Goal: Navigation & Orientation: Find specific page/section

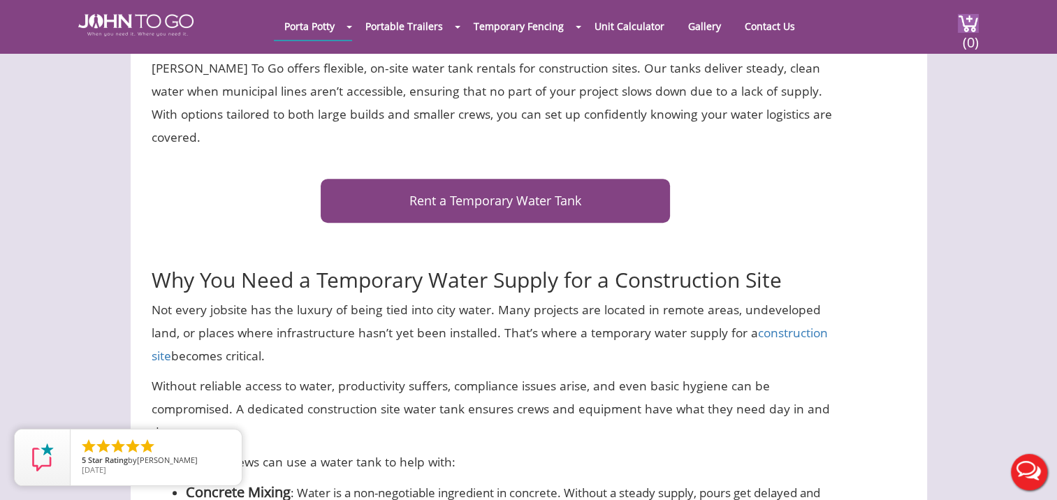
scroll to position [699, 0]
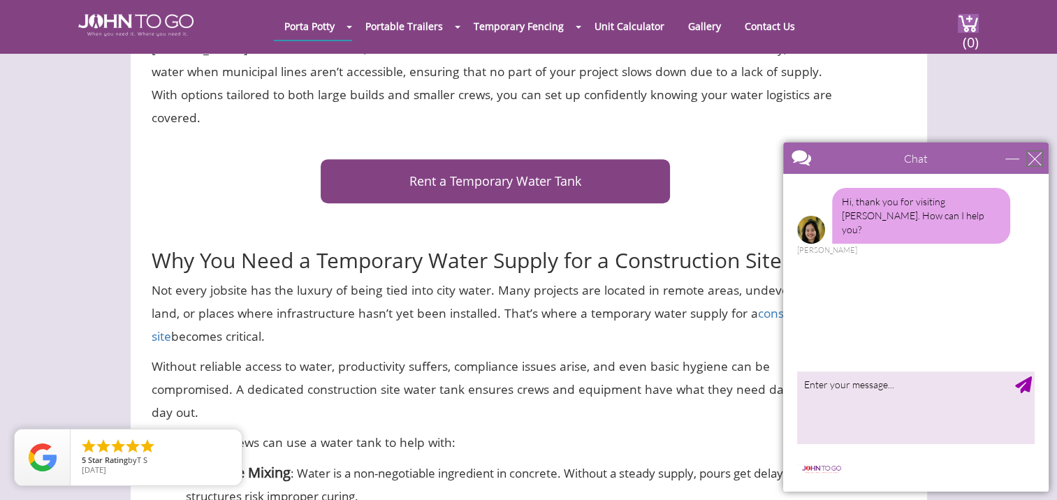
click at [1038, 159] on div "close" at bounding box center [1035, 159] width 14 height 14
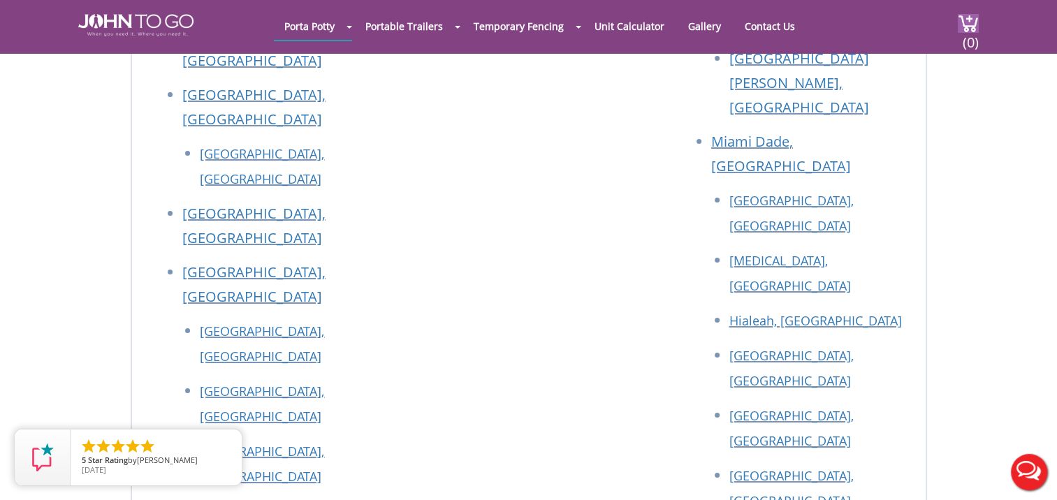
scroll to position [5291, 0]
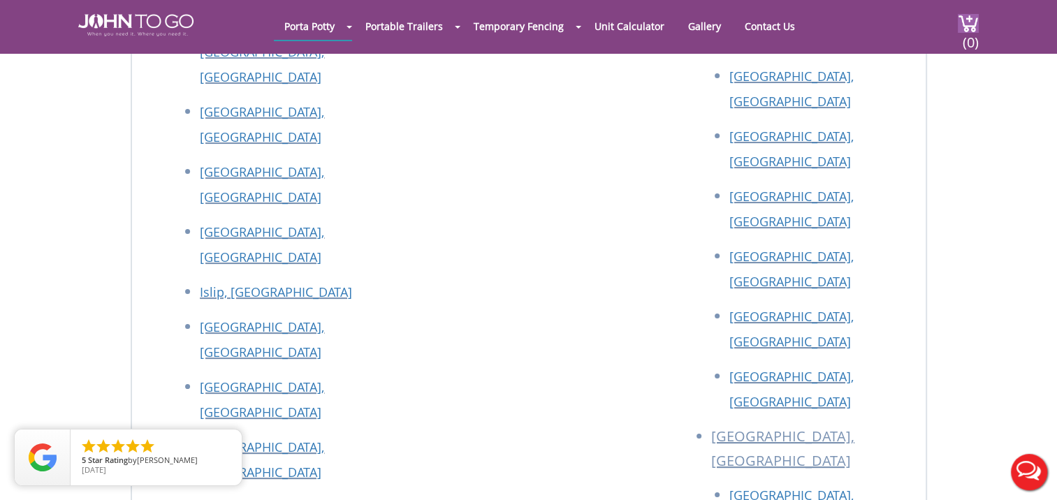
click at [696, 25] on div at bounding box center [528, 250] width 1057 height 500
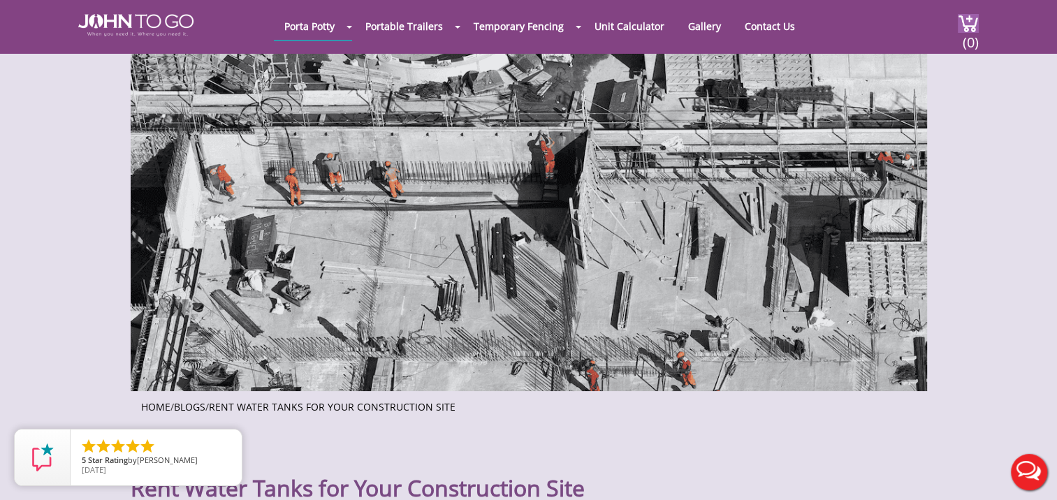
scroll to position [0, 0]
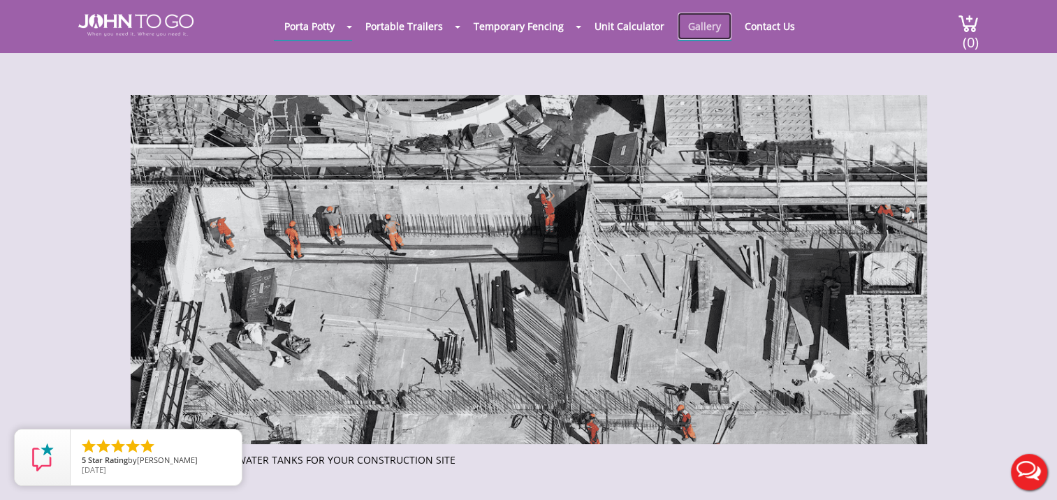
click at [694, 26] on link "Gallery" at bounding box center [705, 26] width 54 height 27
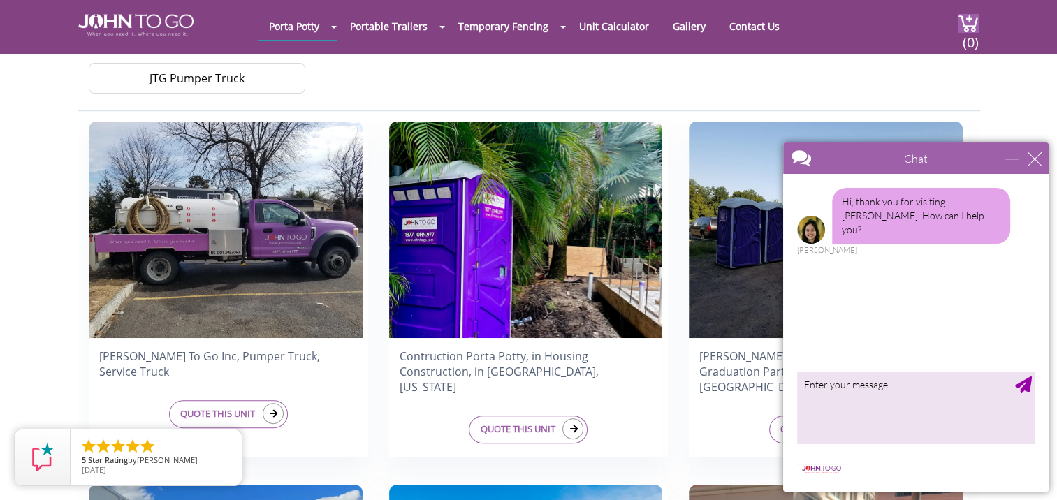
scroll to position [349, 0]
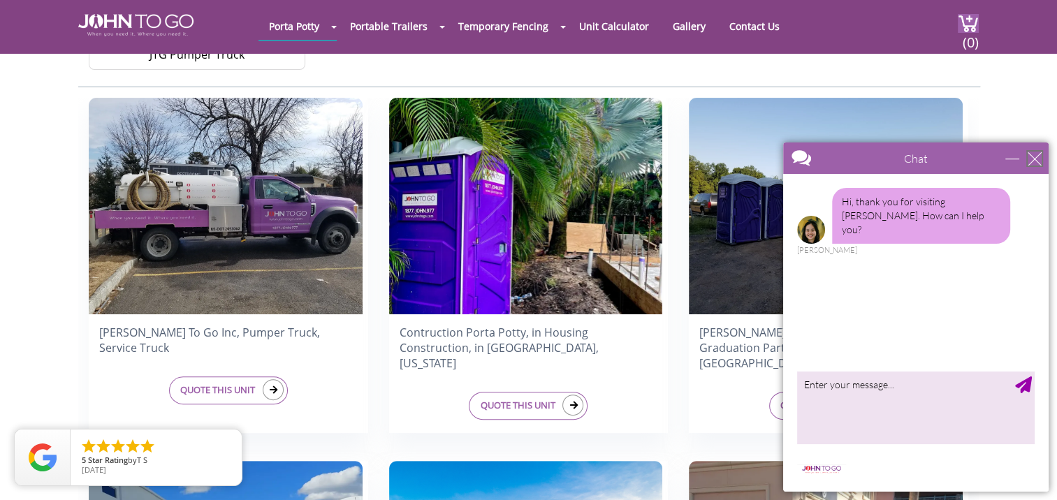
click at [1041, 160] on div "close" at bounding box center [1035, 159] width 14 height 14
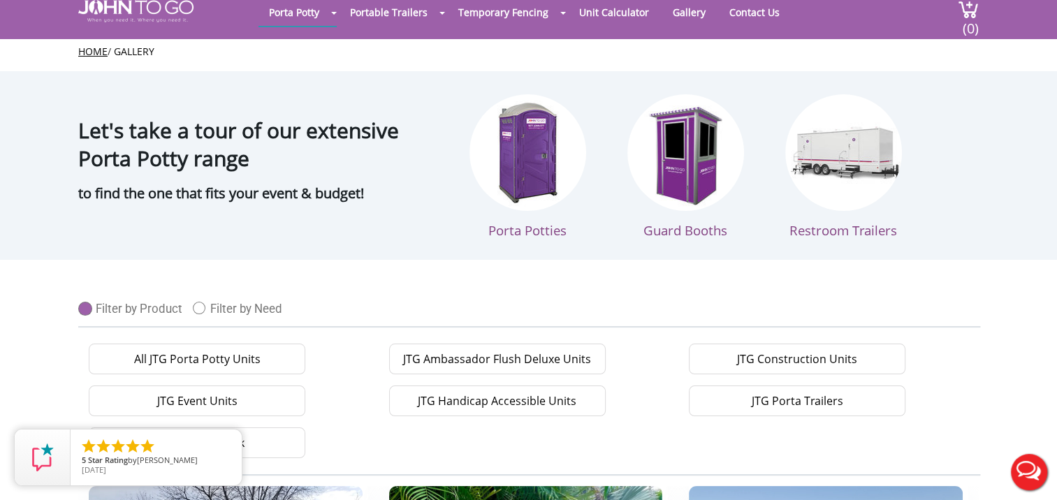
scroll to position [0, 0]
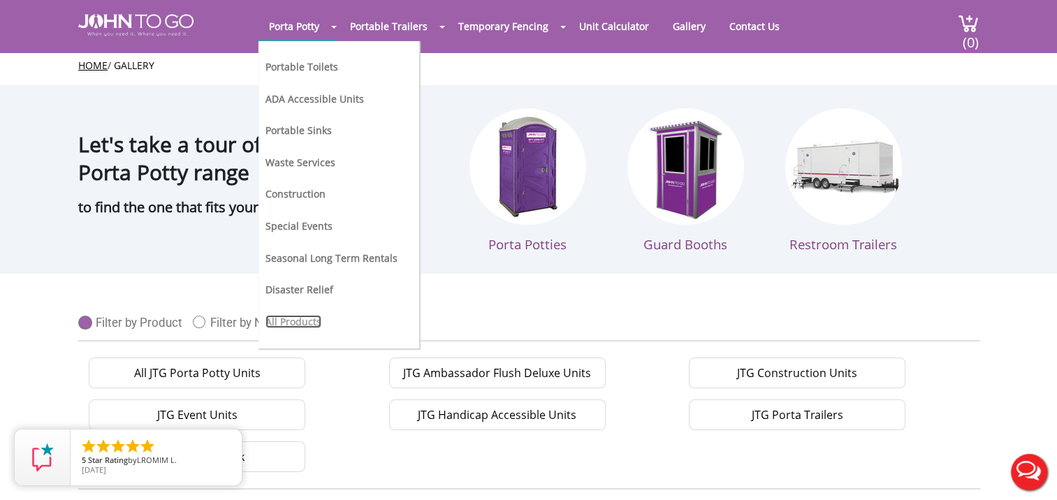
click at [313, 316] on link "All Products" at bounding box center [294, 321] width 56 height 13
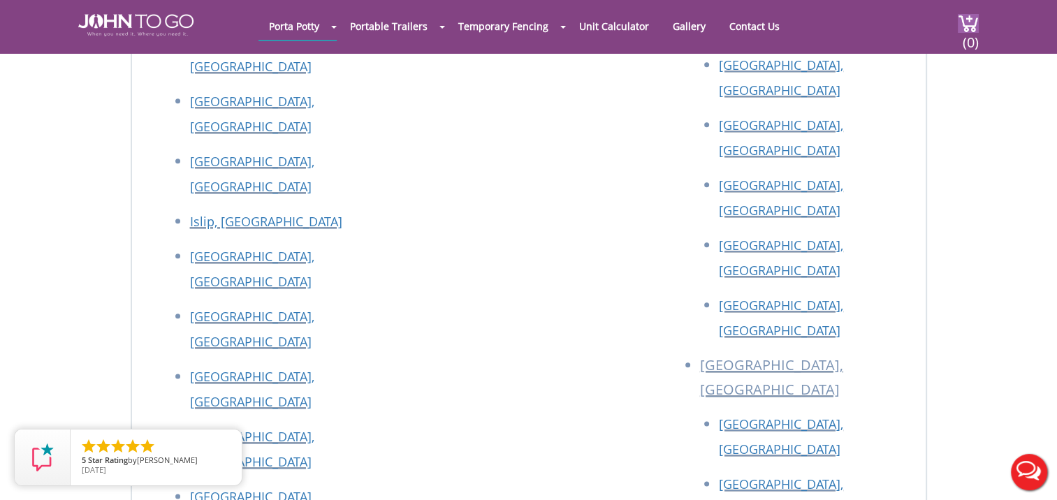
scroll to position [6707, 0]
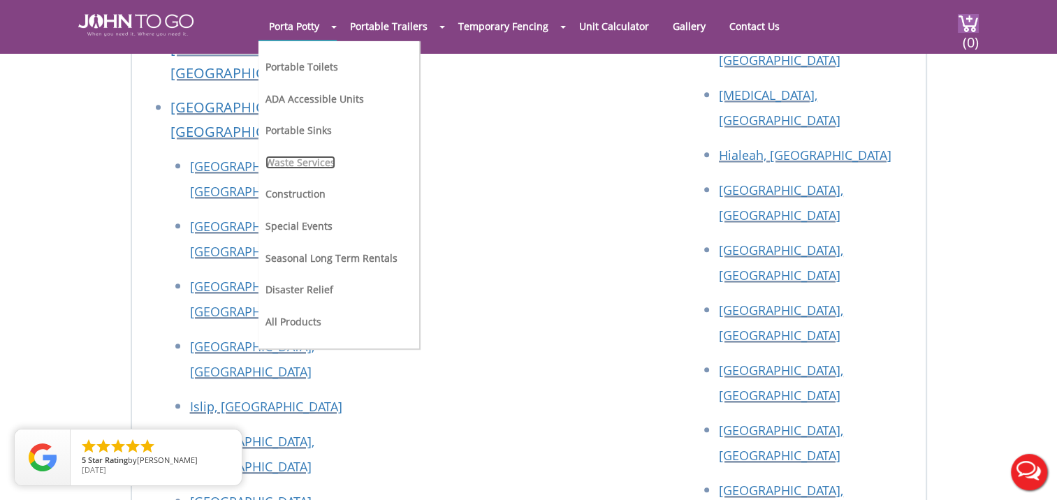
click at [293, 159] on link "Waste Services" at bounding box center [301, 162] width 70 height 13
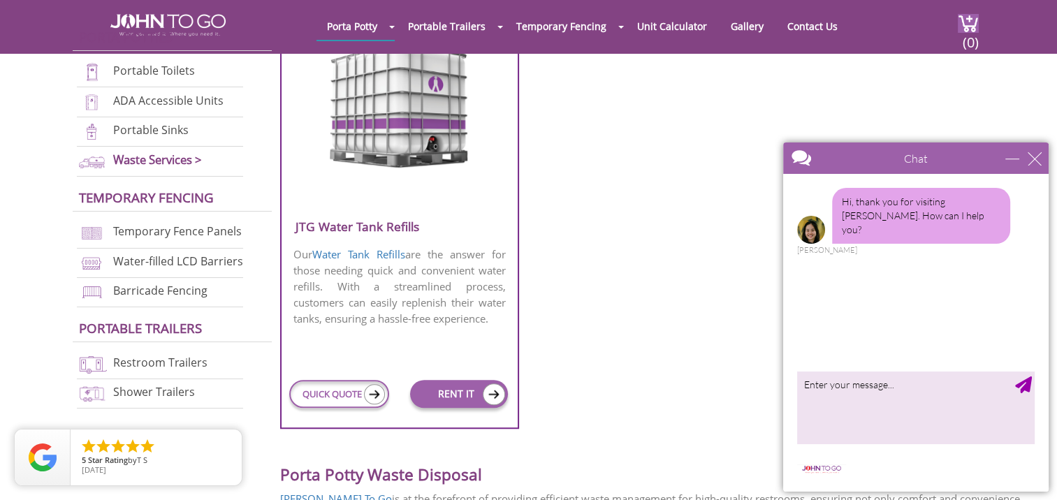
scroll to position [978, 0]
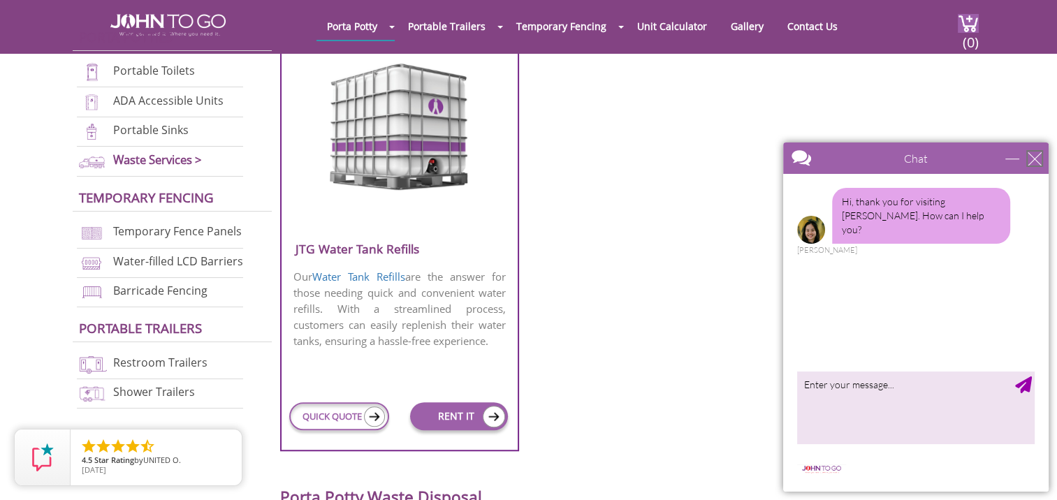
click at [1038, 162] on div "close" at bounding box center [1035, 159] width 14 height 14
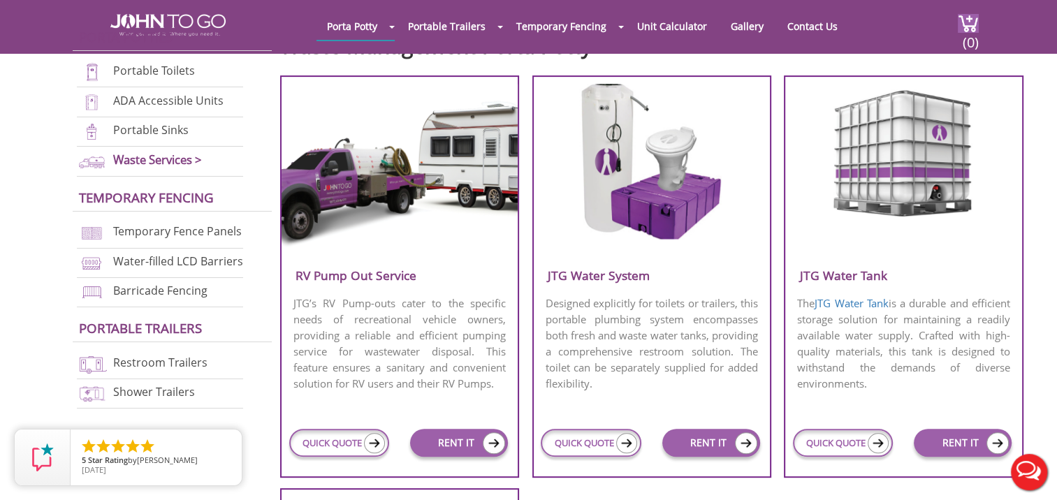
scroll to position [489, 0]
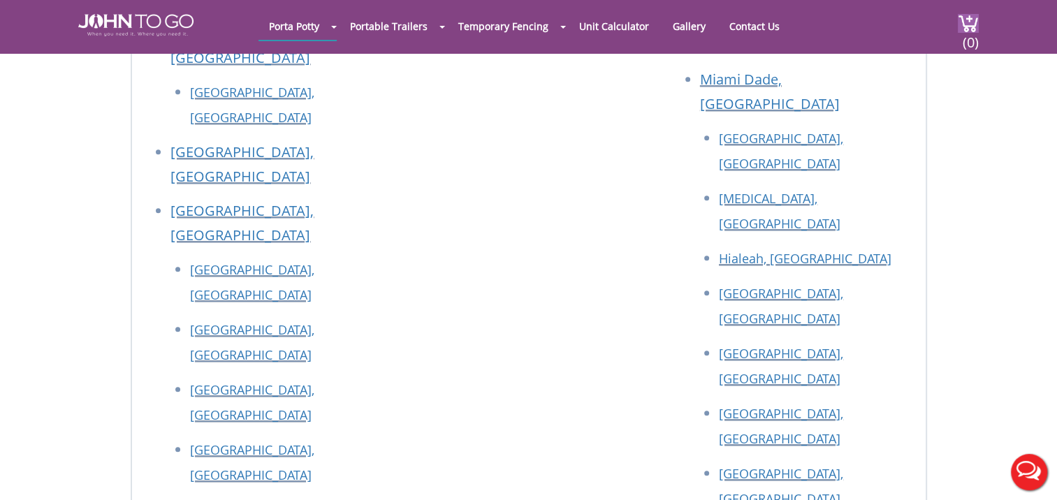
scroll to position [6707, 0]
